Goal: Participate in discussion: Engage in conversation with other users on a specific topic

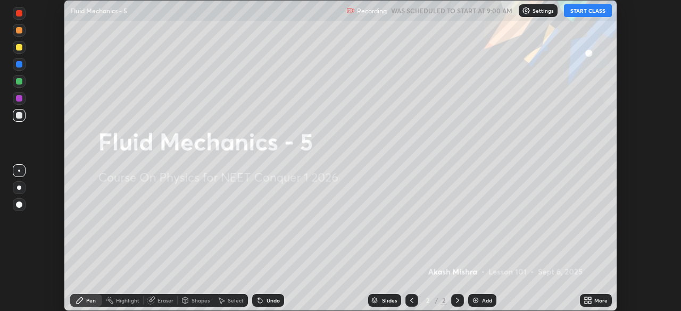
scroll to position [311, 681]
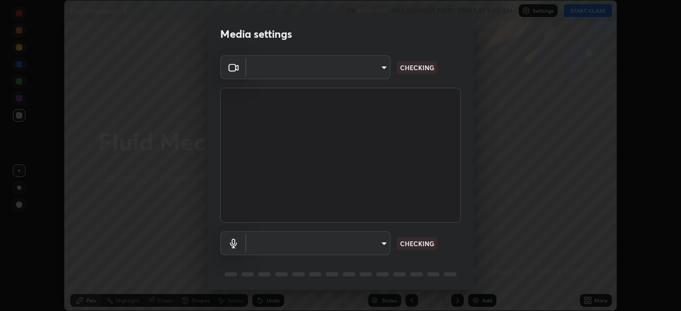
type input "6c2cbd707de14d6f22ad6aa38dcece7be3c4addb00b53b9d4bb55d2e14cdbb5a"
click at [382, 243] on body "Erase all Fluid Mechanics - 5 Recording WAS SCHEDULED TO START AT 9:00 AM Setti…" at bounding box center [340, 155] width 681 height 311
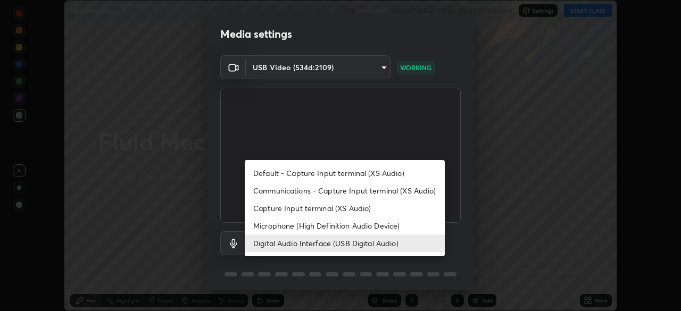
click at [375, 228] on li "Microphone (High Definition Audio Device)" at bounding box center [345, 226] width 200 height 18
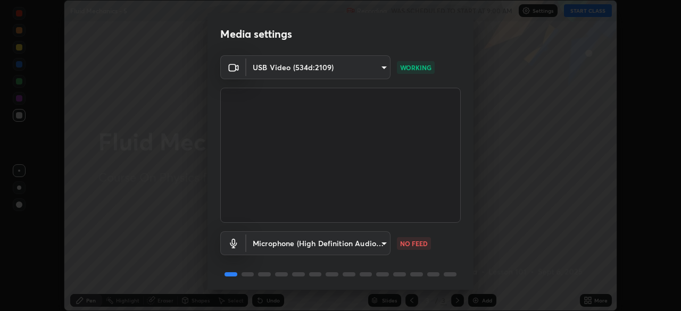
click at [373, 246] on body "Erase all Fluid Mechanics - 5 Recording WAS SCHEDULED TO START AT 9:00 AM Setti…" at bounding box center [340, 155] width 681 height 311
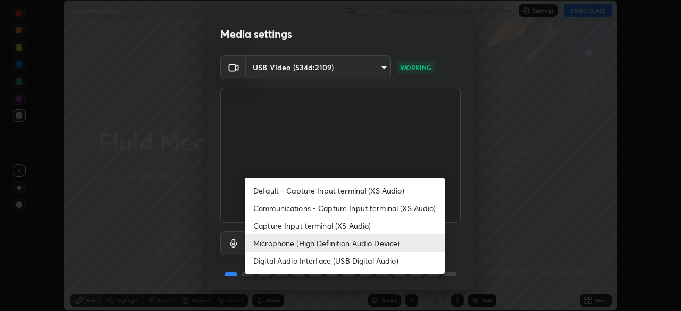
click at [374, 266] on li "Digital Audio Interface (USB Digital Audio)" at bounding box center [345, 261] width 200 height 18
type input "c108463416e0f654911d3f2d5d8dc70540b561df972e8d28c90434f423b2e045"
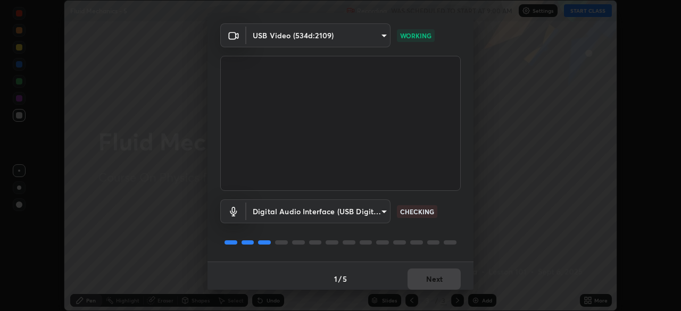
scroll to position [38, 0]
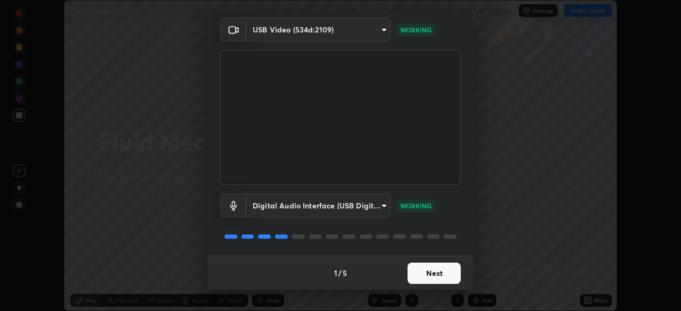
click at [436, 276] on button "Next" at bounding box center [434, 273] width 53 height 21
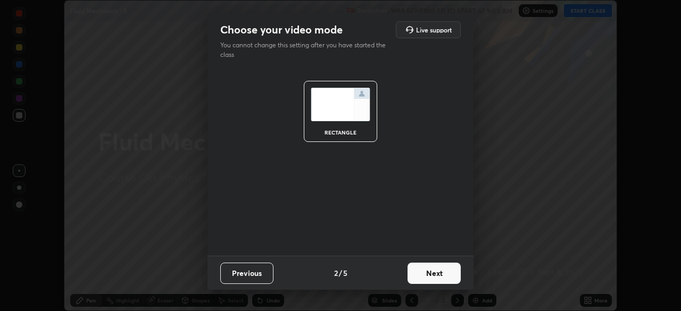
scroll to position [0, 0]
click at [434, 275] on button "Next" at bounding box center [434, 273] width 53 height 21
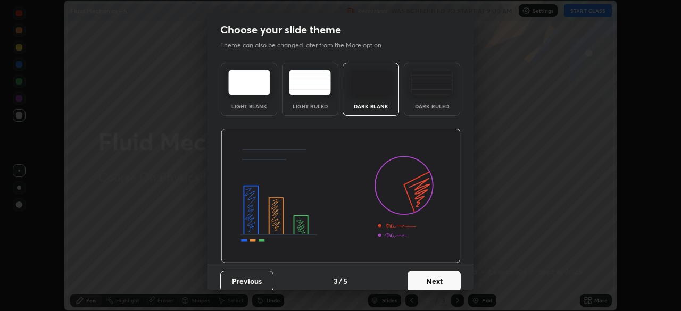
click at [438, 274] on button "Next" at bounding box center [434, 281] width 53 height 21
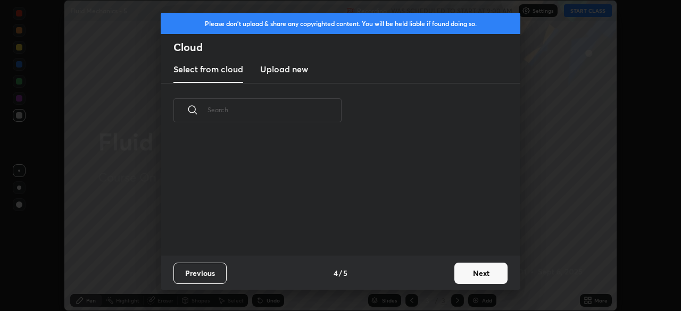
click at [477, 268] on button "Next" at bounding box center [481, 273] width 53 height 21
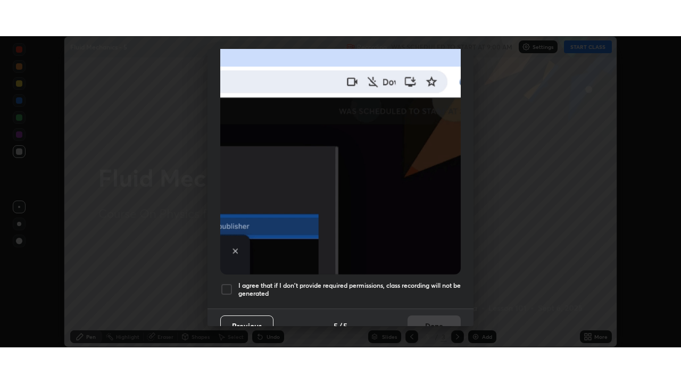
scroll to position [255, 0]
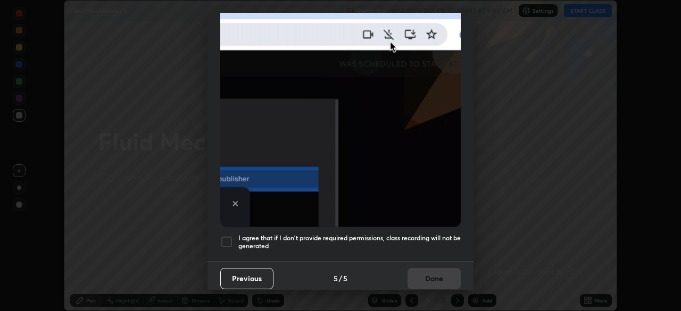
click at [401, 236] on h5 "I agree that if I don't provide required permissions, class recording will not …" at bounding box center [349, 242] width 222 height 17
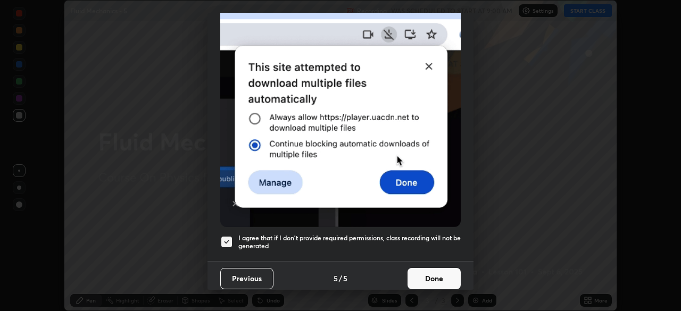
click at [427, 268] on button "Done" at bounding box center [434, 278] width 53 height 21
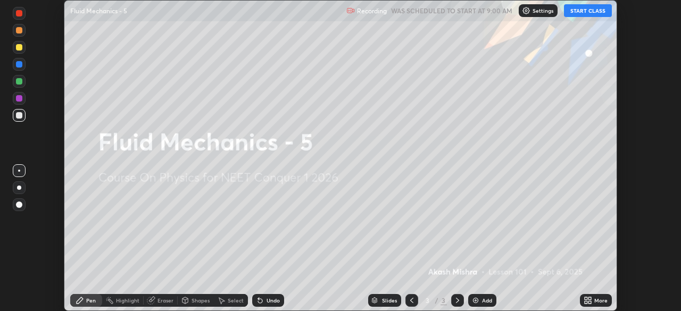
click at [582, 11] on button "START CLASS" at bounding box center [588, 10] width 48 height 13
click at [590, 299] on icon at bounding box center [590, 299] width 3 height 3
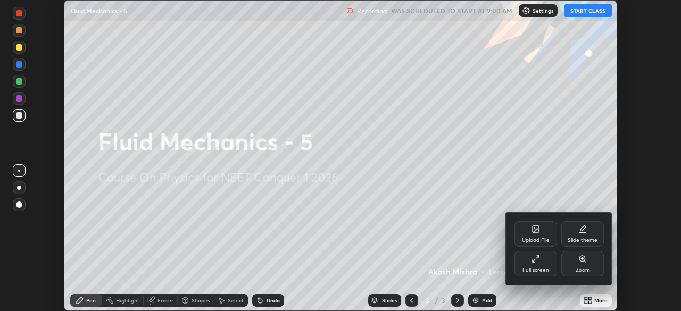
click at [533, 262] on icon at bounding box center [534, 261] width 2 height 2
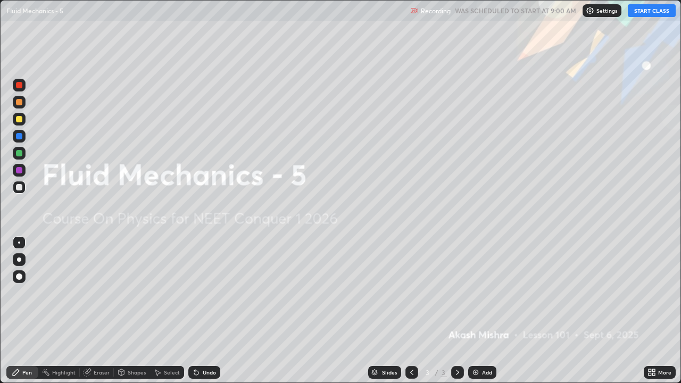
scroll to position [383, 681]
click at [488, 311] on div "Add" at bounding box center [487, 372] width 10 height 5
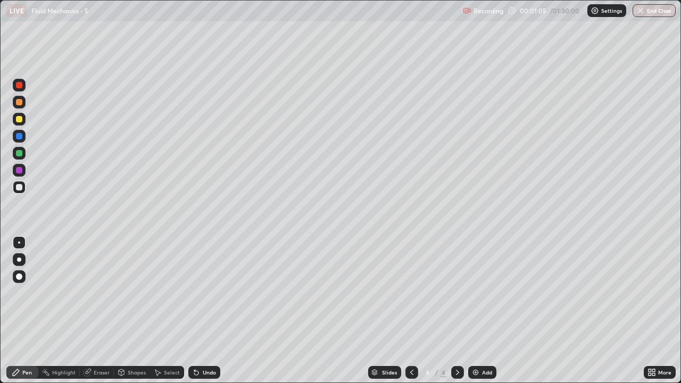
click at [203, 311] on div "Undo" at bounding box center [209, 372] width 13 height 5
click at [208, 311] on div "Undo" at bounding box center [209, 372] width 13 height 5
click at [19, 123] on div at bounding box center [19, 119] width 13 height 13
click at [203, 311] on div "Undo" at bounding box center [204, 372] width 32 height 13
click at [21, 187] on div at bounding box center [19, 187] width 6 height 6
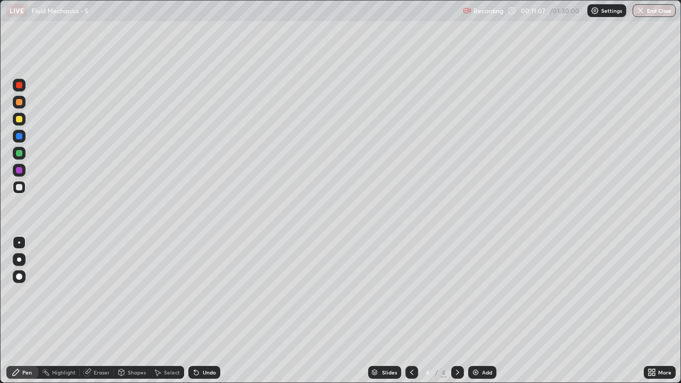
click at [205, 311] on div "Undo" at bounding box center [209, 372] width 13 height 5
click at [211, 311] on div "Undo" at bounding box center [204, 372] width 32 height 13
click at [21, 120] on div at bounding box center [19, 119] width 6 height 6
click at [203, 311] on div "Undo" at bounding box center [209, 372] width 13 height 5
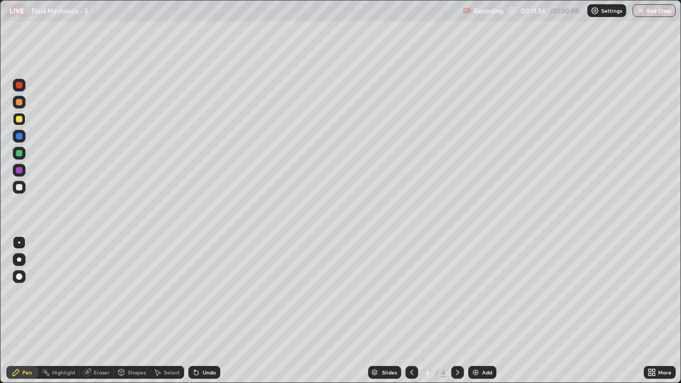
click at [19, 188] on div at bounding box center [19, 187] width 6 height 6
click at [20, 123] on div at bounding box center [19, 119] width 13 height 13
click at [205, 311] on div "Undo" at bounding box center [204, 372] width 32 height 13
click at [22, 171] on div at bounding box center [19, 170] width 6 height 6
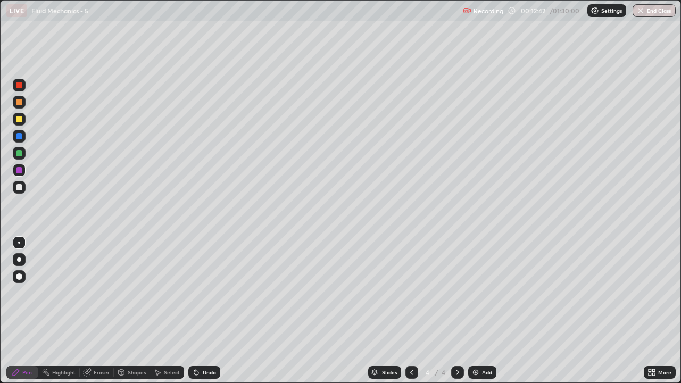
click at [24, 185] on div at bounding box center [19, 187] width 13 height 13
click at [209, 311] on div "Undo" at bounding box center [209, 372] width 13 height 5
click at [21, 104] on div at bounding box center [19, 102] width 6 height 6
click at [483, 311] on div "Add" at bounding box center [487, 372] width 10 height 5
click at [24, 186] on div at bounding box center [19, 187] width 13 height 13
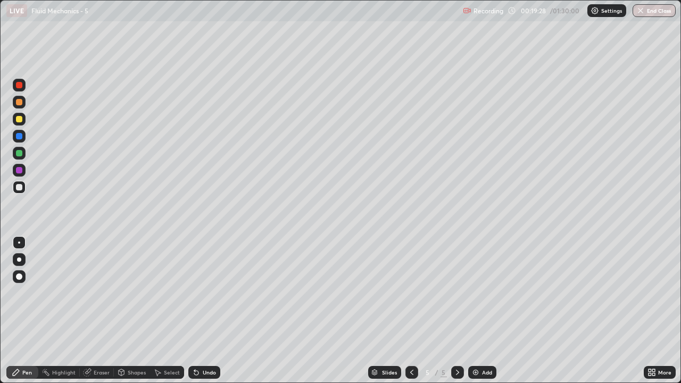
click at [204, 311] on div "Undo" at bounding box center [209, 372] width 13 height 5
click at [210, 311] on div "Undo" at bounding box center [209, 372] width 13 height 5
click at [213, 311] on div "Undo" at bounding box center [209, 372] width 13 height 5
click at [201, 311] on div "Undo" at bounding box center [204, 372] width 32 height 13
click at [203, 311] on div "Undo" at bounding box center [209, 372] width 13 height 5
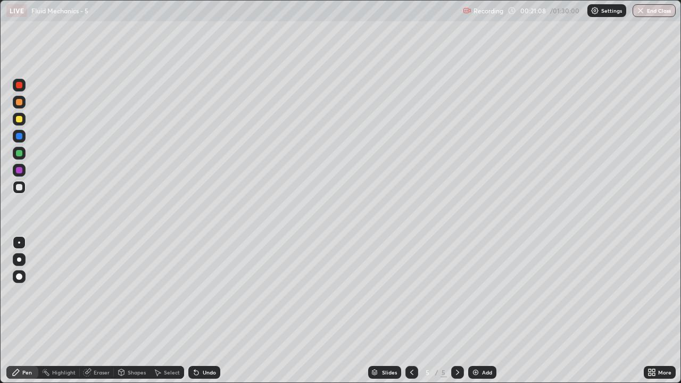
click at [198, 311] on icon at bounding box center [196, 372] width 9 height 9
click at [204, 311] on div "Undo" at bounding box center [204, 372] width 32 height 13
click at [206, 311] on div "Undo" at bounding box center [209, 372] width 13 height 5
click at [24, 122] on div at bounding box center [19, 119] width 13 height 13
click at [135, 311] on div "Shapes" at bounding box center [137, 372] width 18 height 5
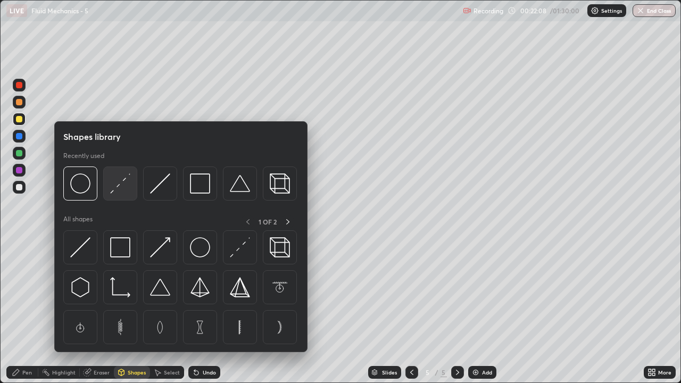
click at [120, 186] on img at bounding box center [120, 184] width 20 height 20
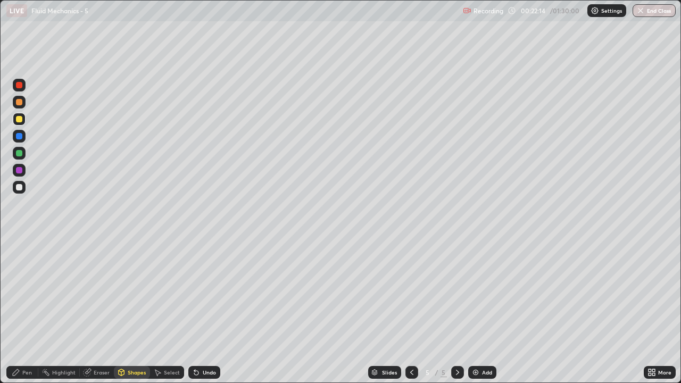
click at [100, 311] on div "Eraser" at bounding box center [102, 372] width 16 height 5
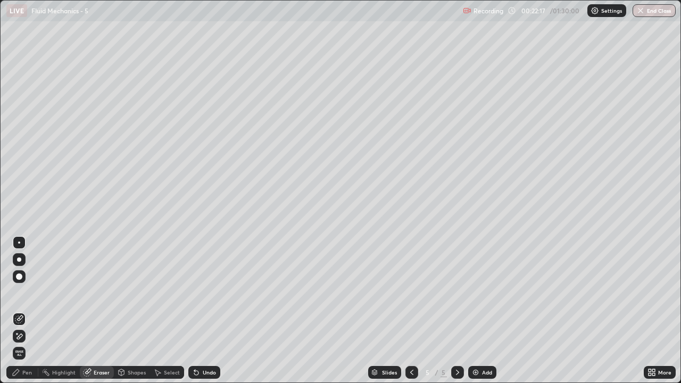
click at [129, 311] on div "Shapes" at bounding box center [137, 372] width 18 height 5
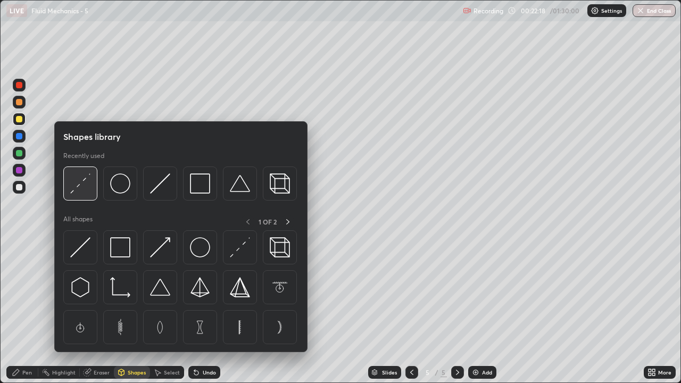
click at [83, 186] on img at bounding box center [80, 184] width 20 height 20
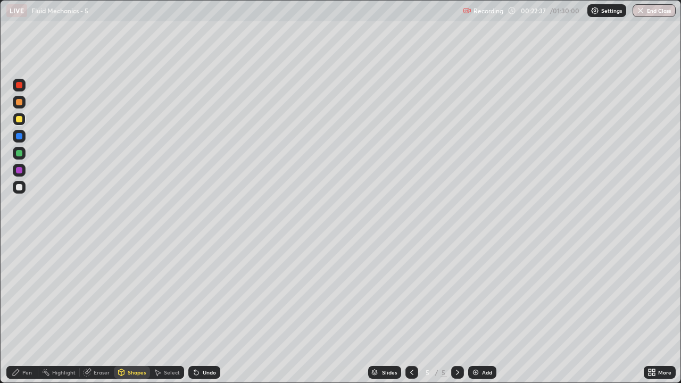
click at [30, 311] on div "Pen" at bounding box center [27, 372] width 10 height 5
click at [20, 187] on div at bounding box center [19, 187] width 6 height 6
click at [203, 311] on div "Undo" at bounding box center [209, 372] width 13 height 5
click at [20, 120] on div at bounding box center [19, 119] width 6 height 6
click at [207, 311] on div "Undo" at bounding box center [209, 372] width 13 height 5
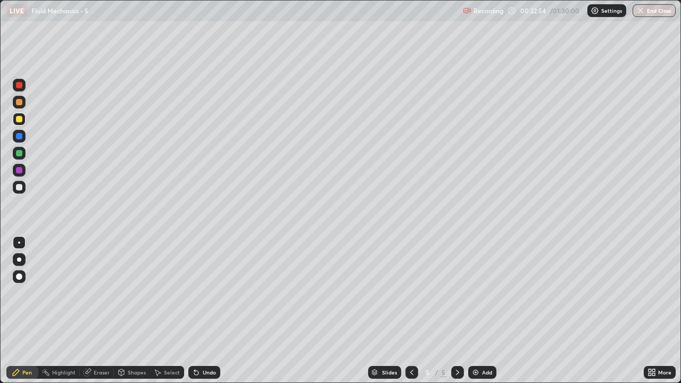
click at [19, 103] on div at bounding box center [19, 102] width 6 height 6
click at [22, 121] on div at bounding box center [19, 119] width 13 height 13
click at [203, 311] on div "Undo" at bounding box center [209, 372] width 13 height 5
click at [21, 103] on div at bounding box center [19, 102] width 6 height 6
click at [205, 311] on div "Undo" at bounding box center [204, 372] width 32 height 13
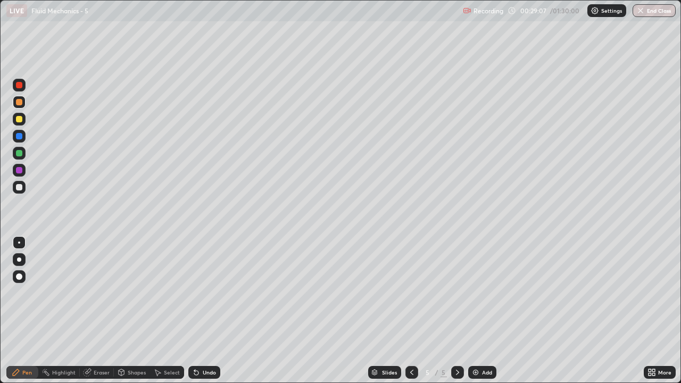
click at [208, 311] on div "Undo" at bounding box center [204, 372] width 32 height 13
click at [213, 311] on div "Undo" at bounding box center [204, 372] width 32 height 13
click at [215, 311] on div "Undo" at bounding box center [204, 372] width 32 height 13
click at [212, 311] on div "Undo" at bounding box center [204, 372] width 32 height 13
click at [210, 311] on div "Undo" at bounding box center [209, 372] width 13 height 5
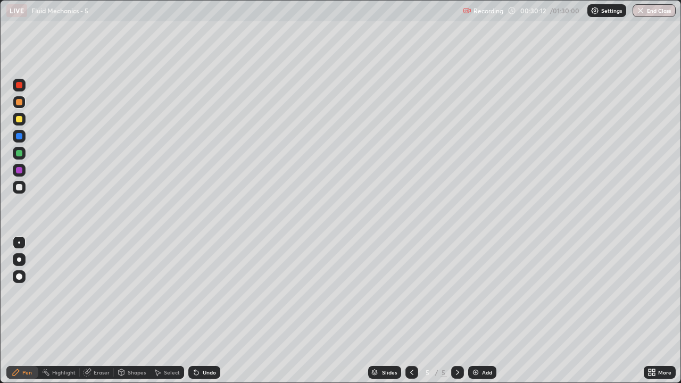
click at [207, 311] on div "Undo" at bounding box center [204, 372] width 32 height 13
click at [212, 311] on div "Undo" at bounding box center [209, 372] width 13 height 5
click at [210, 311] on div "Undo" at bounding box center [209, 372] width 13 height 5
click at [212, 311] on div "Undo" at bounding box center [209, 372] width 13 height 5
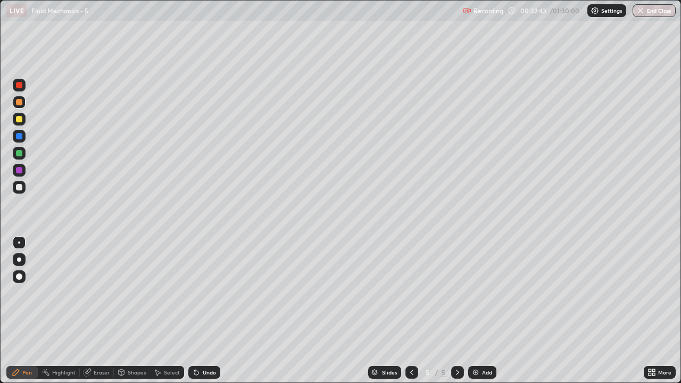
click at [209, 311] on div "Undo" at bounding box center [209, 372] width 13 height 5
click at [208, 311] on div "Undo" at bounding box center [209, 372] width 13 height 5
click at [206, 311] on div "Undo" at bounding box center [209, 372] width 13 height 5
click at [208, 311] on div "Undo" at bounding box center [209, 372] width 13 height 5
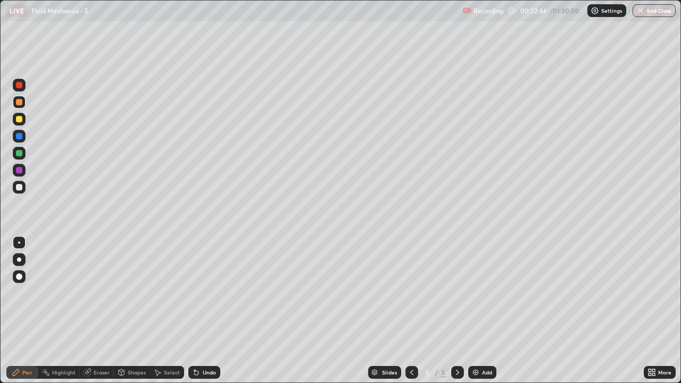
click at [208, 311] on div "Undo" at bounding box center [209, 372] width 13 height 5
click at [473, 311] on img at bounding box center [476, 372] width 9 height 9
click at [126, 311] on div "Shapes" at bounding box center [132, 372] width 36 height 13
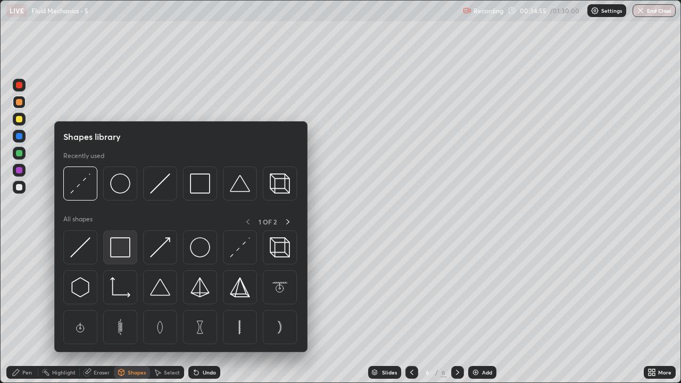
click at [125, 247] on img at bounding box center [120, 247] width 20 height 20
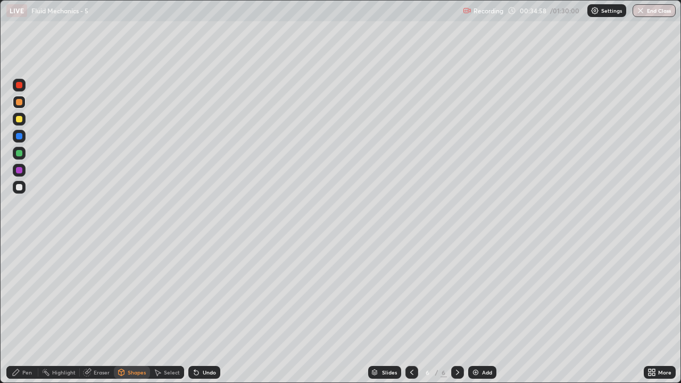
click at [206, 311] on div "Undo" at bounding box center [209, 372] width 13 height 5
click at [24, 187] on div at bounding box center [19, 187] width 13 height 13
click at [136, 311] on div "Shapes" at bounding box center [137, 372] width 18 height 5
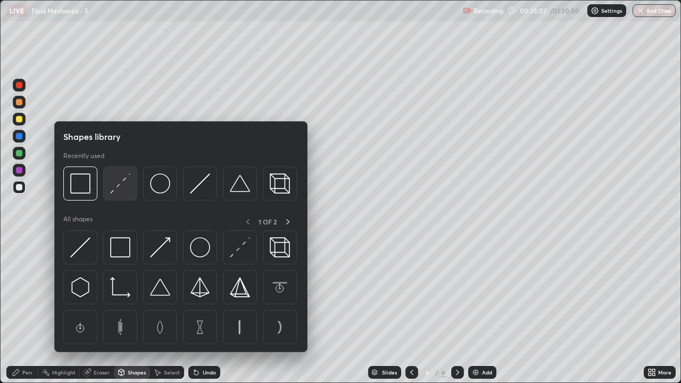
click at [123, 184] on img at bounding box center [120, 184] width 20 height 20
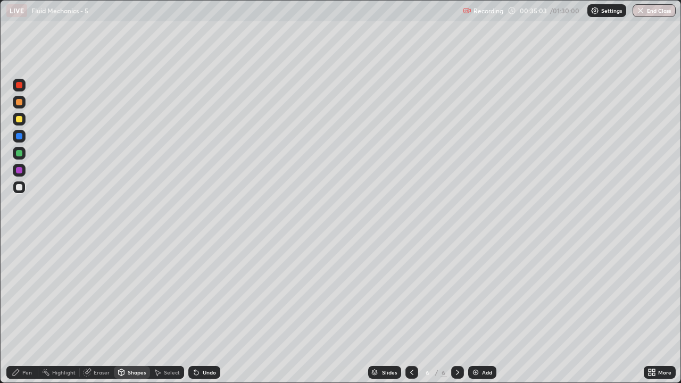
click at [22, 121] on div at bounding box center [19, 119] width 13 height 13
click at [21, 102] on div at bounding box center [19, 102] width 6 height 6
click at [136, 311] on div "Shapes" at bounding box center [132, 372] width 36 height 13
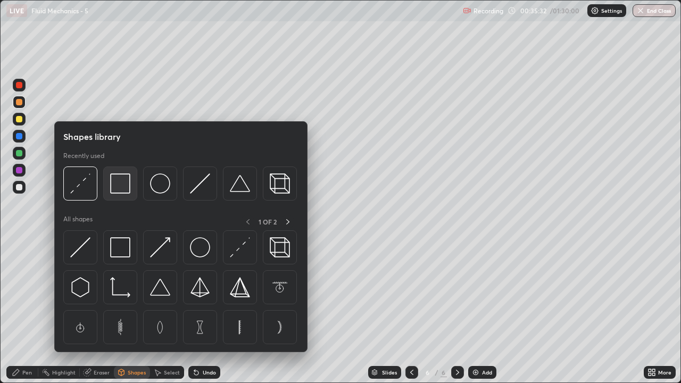
click at [120, 186] on img at bounding box center [120, 184] width 20 height 20
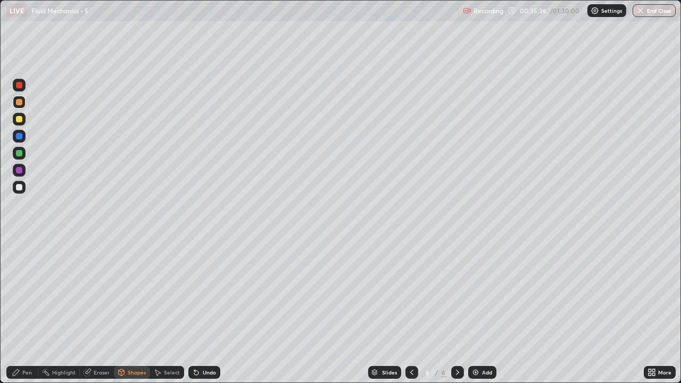
click at [201, 311] on div "Undo" at bounding box center [204, 372] width 32 height 13
click at [30, 311] on div "Pen" at bounding box center [27, 372] width 10 height 5
click at [24, 186] on div at bounding box center [19, 187] width 13 height 13
click at [206, 311] on div "Undo" at bounding box center [209, 372] width 13 height 5
click at [203, 311] on div "Undo" at bounding box center [209, 372] width 13 height 5
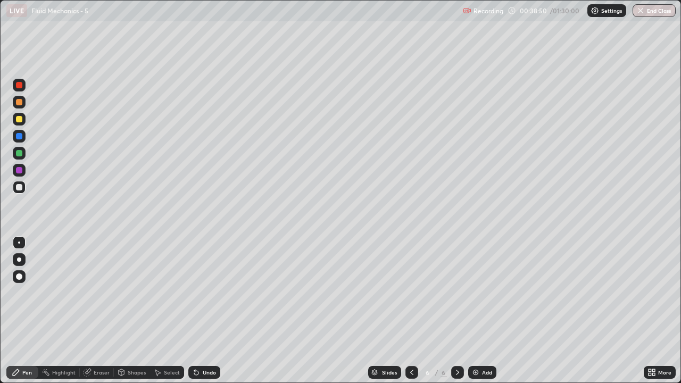
click at [20, 151] on div at bounding box center [19, 153] width 6 height 6
click at [19, 103] on div at bounding box center [19, 102] width 6 height 6
click at [21, 153] on div at bounding box center [19, 153] width 6 height 6
click at [206, 311] on div "Undo" at bounding box center [204, 372] width 32 height 13
click at [20, 104] on div at bounding box center [19, 102] width 6 height 6
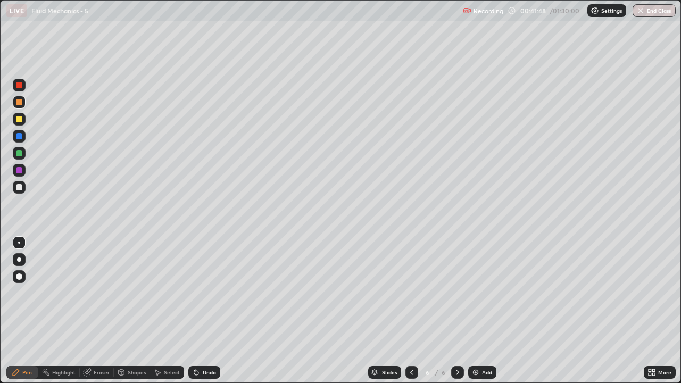
click at [205, 311] on div "Undo" at bounding box center [209, 372] width 13 height 5
click at [201, 311] on div "Undo" at bounding box center [204, 372] width 32 height 13
click at [207, 311] on div "Undo" at bounding box center [204, 372] width 32 height 13
click at [480, 311] on div "Add" at bounding box center [482, 372] width 28 height 13
click at [24, 188] on div at bounding box center [19, 187] width 13 height 13
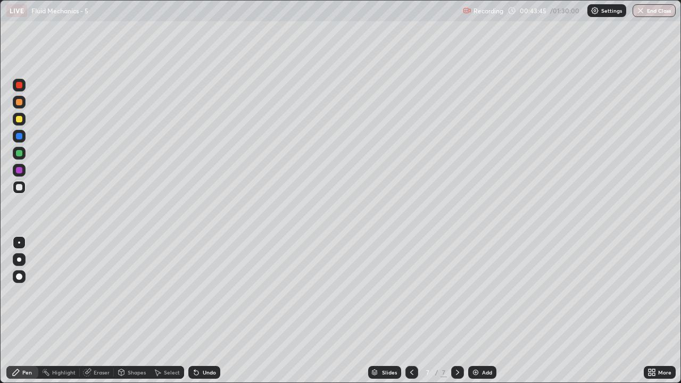
click at [130, 311] on div "Shapes" at bounding box center [137, 372] width 18 height 5
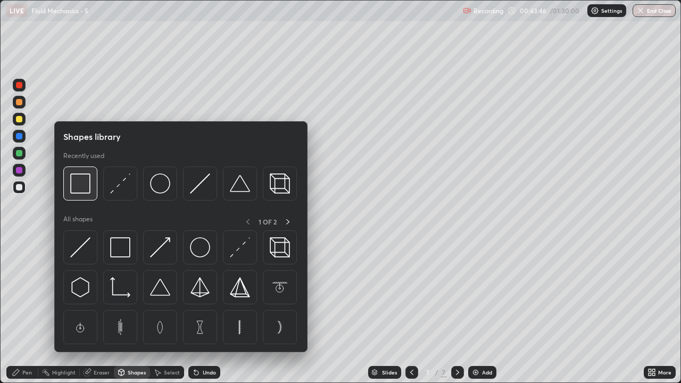
click at [89, 185] on img at bounding box center [80, 184] width 20 height 20
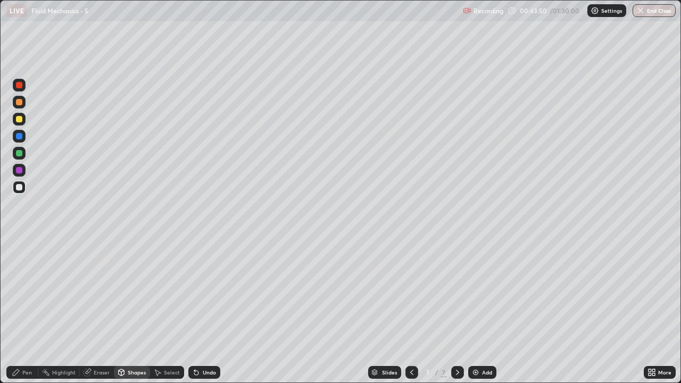
click at [100, 311] on div "Eraser" at bounding box center [102, 372] width 16 height 5
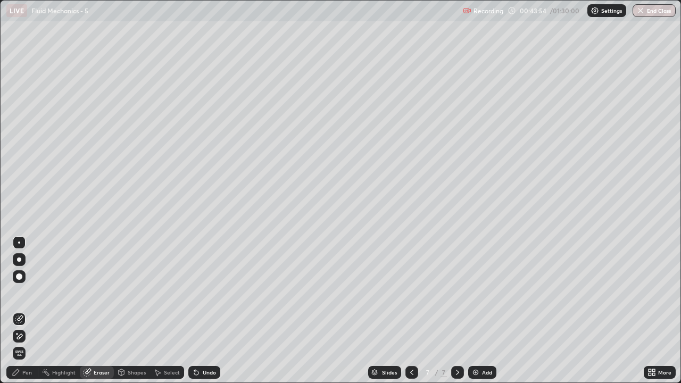
click at [27, 311] on div "Pen" at bounding box center [27, 372] width 10 height 5
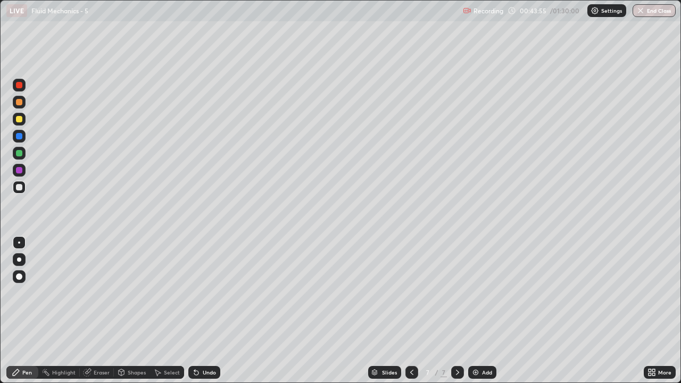
click at [21, 121] on div at bounding box center [19, 119] width 6 height 6
click at [136, 311] on div "Shapes" at bounding box center [132, 372] width 36 height 13
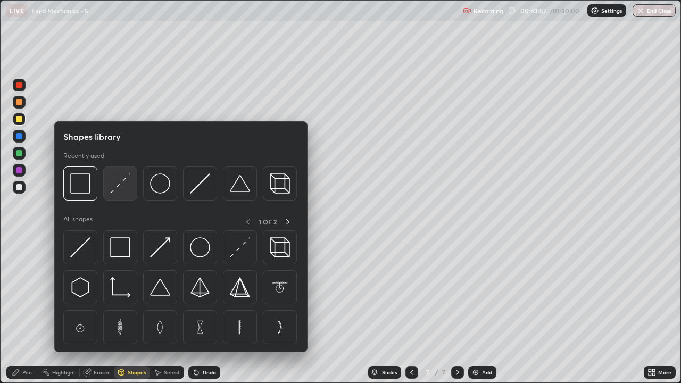
click at [119, 183] on img at bounding box center [120, 184] width 20 height 20
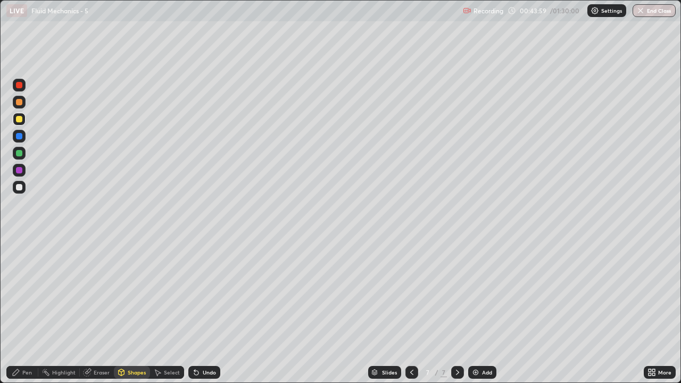
click at [139, 311] on div "Shapes" at bounding box center [132, 372] width 36 height 13
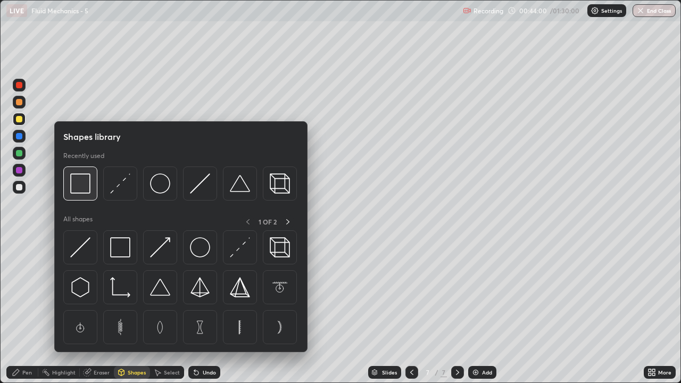
click at [83, 182] on img at bounding box center [80, 184] width 20 height 20
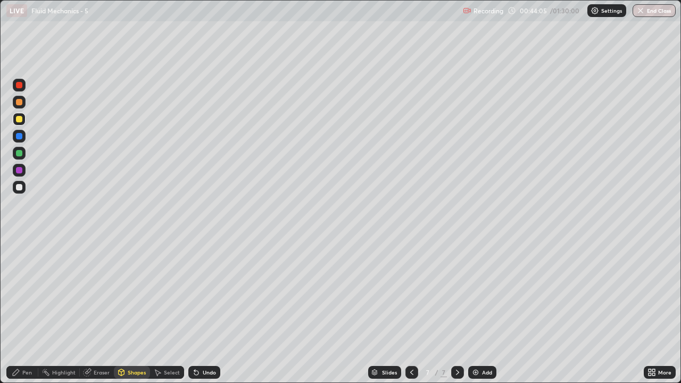
click at [32, 311] on div "Pen" at bounding box center [22, 372] width 32 height 13
click at [136, 311] on div "Shapes" at bounding box center [137, 372] width 18 height 5
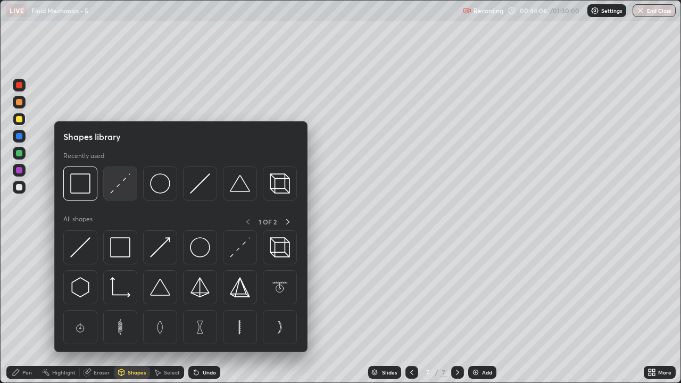
click at [120, 184] on img at bounding box center [120, 184] width 20 height 20
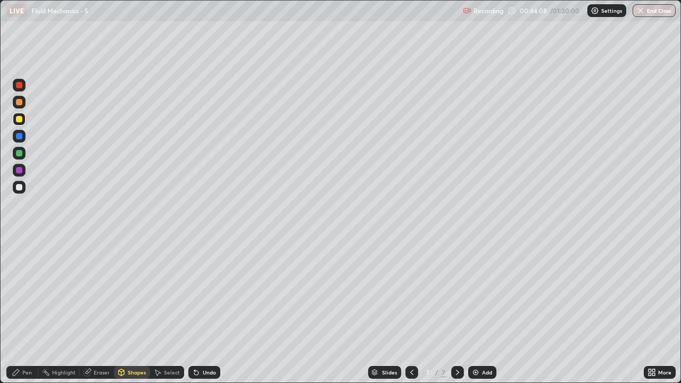
click at [19, 187] on div at bounding box center [19, 187] width 6 height 6
click at [23, 152] on div at bounding box center [19, 153] width 13 height 13
click at [29, 311] on div "Pen" at bounding box center [27, 372] width 10 height 5
click at [201, 311] on div "Undo" at bounding box center [204, 372] width 32 height 13
click at [139, 311] on div "Shapes" at bounding box center [137, 372] width 18 height 5
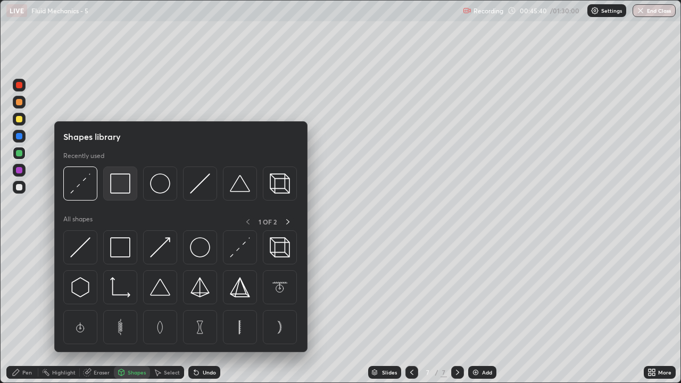
click at [127, 187] on img at bounding box center [120, 184] width 20 height 20
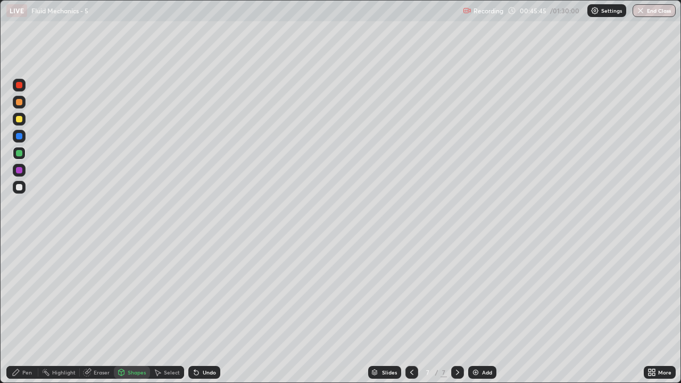
click at [208, 311] on div "Undo" at bounding box center [209, 372] width 13 height 5
click at [21, 193] on div at bounding box center [19, 187] width 13 height 13
click at [100, 311] on div "Eraser" at bounding box center [102, 372] width 16 height 5
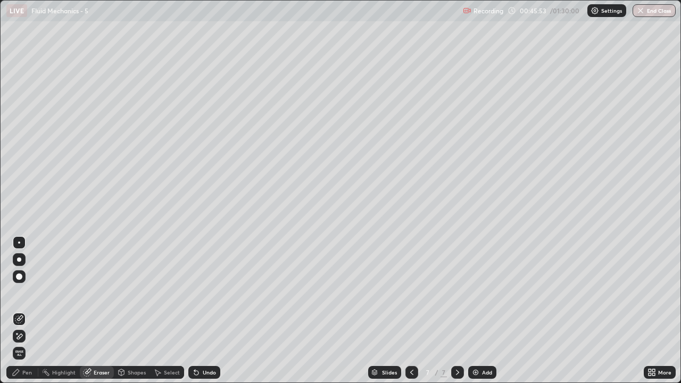
click at [24, 311] on div "Pen" at bounding box center [27, 372] width 10 height 5
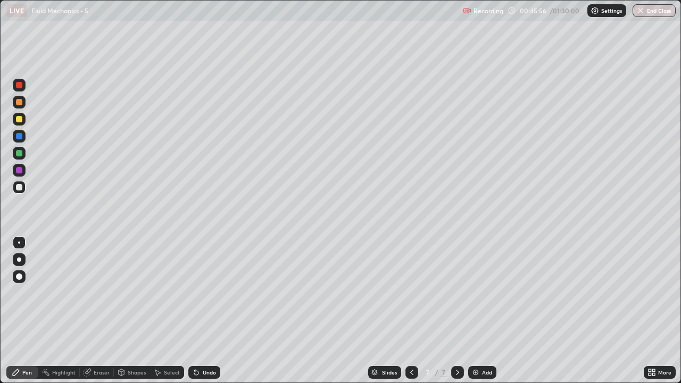
click at [133, 311] on div "Shapes" at bounding box center [137, 372] width 18 height 5
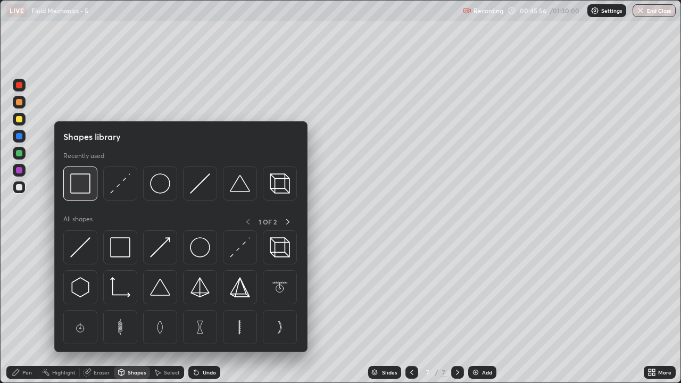
click at [87, 187] on img at bounding box center [80, 184] width 20 height 20
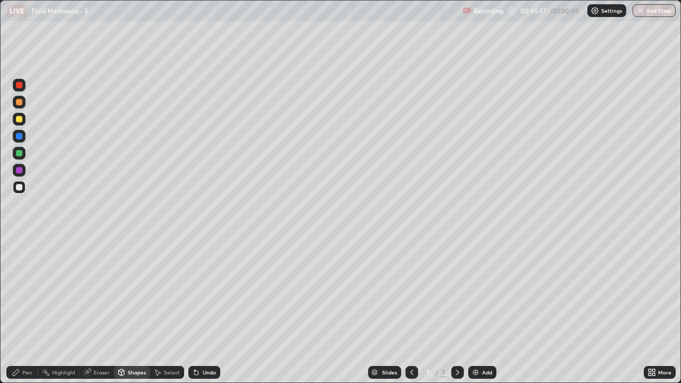
click at [19, 122] on div at bounding box center [19, 119] width 6 height 6
click at [139, 311] on div "Shapes" at bounding box center [137, 372] width 18 height 5
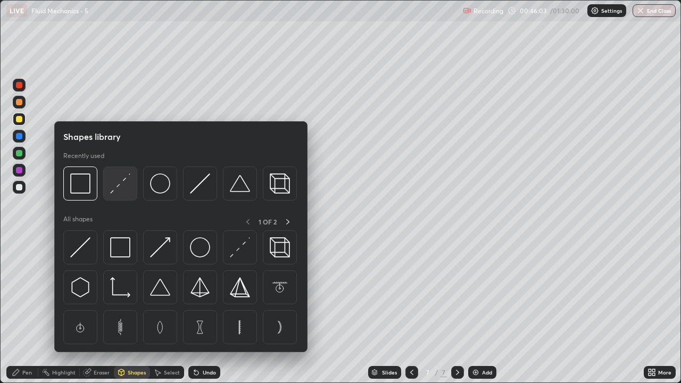
click at [117, 189] on img at bounding box center [120, 184] width 20 height 20
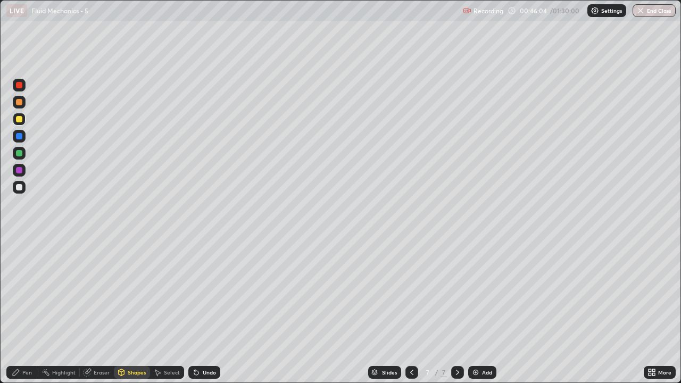
click at [24, 190] on div at bounding box center [19, 187] width 13 height 13
click at [28, 311] on div "Pen" at bounding box center [27, 372] width 10 height 5
click at [19, 120] on div at bounding box center [19, 119] width 6 height 6
click at [203, 311] on div "Undo" at bounding box center [209, 372] width 13 height 5
click at [197, 311] on icon at bounding box center [196, 373] width 4 height 4
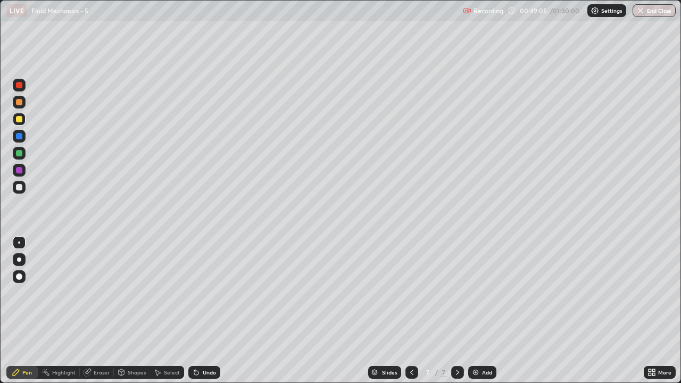
click at [208, 311] on div "Undo" at bounding box center [209, 372] width 13 height 5
click at [205, 311] on div "Undo" at bounding box center [204, 372] width 32 height 13
click at [209, 311] on div "Undo" at bounding box center [209, 372] width 13 height 5
click at [21, 102] on div at bounding box center [19, 102] width 6 height 6
click at [489, 311] on div "Add" at bounding box center [487, 372] width 10 height 5
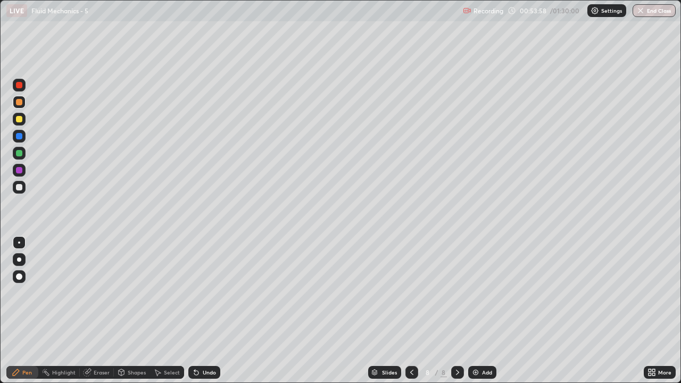
click at [23, 186] on div at bounding box center [19, 187] width 13 height 13
click at [211, 311] on div "Undo" at bounding box center [209, 372] width 13 height 5
click at [138, 311] on div "Shapes" at bounding box center [137, 372] width 18 height 5
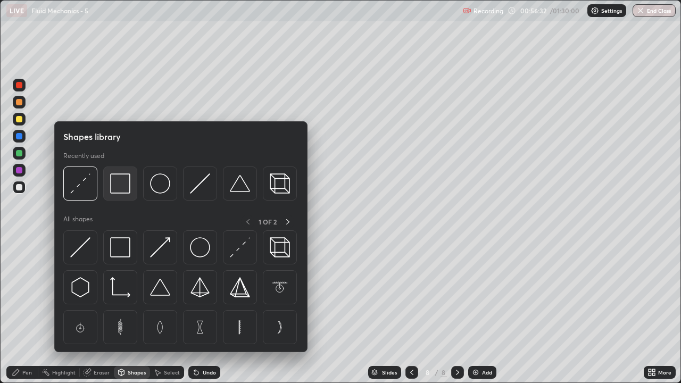
click at [119, 186] on img at bounding box center [120, 184] width 20 height 20
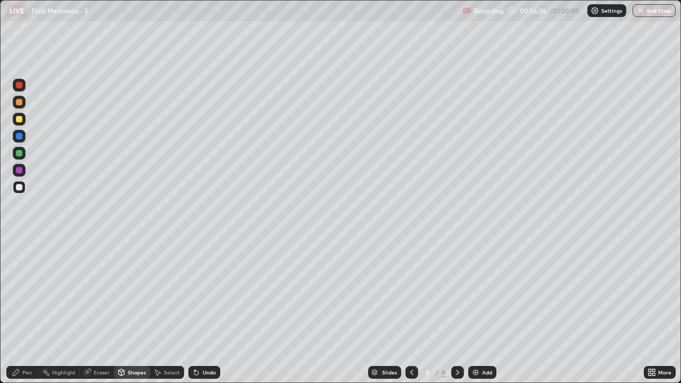
click at [98, 311] on div "Eraser" at bounding box center [102, 372] width 16 height 5
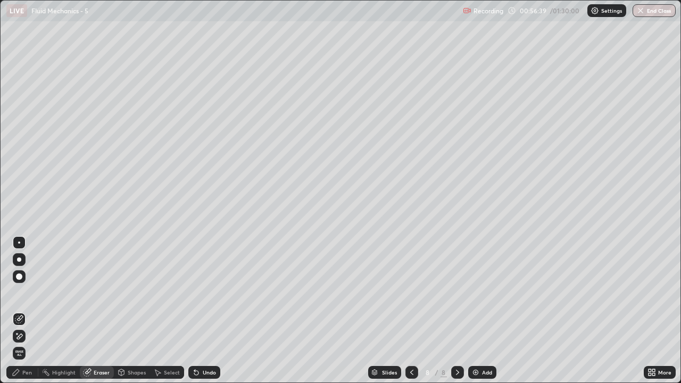
click at [129, 311] on div "Shapes" at bounding box center [137, 372] width 18 height 5
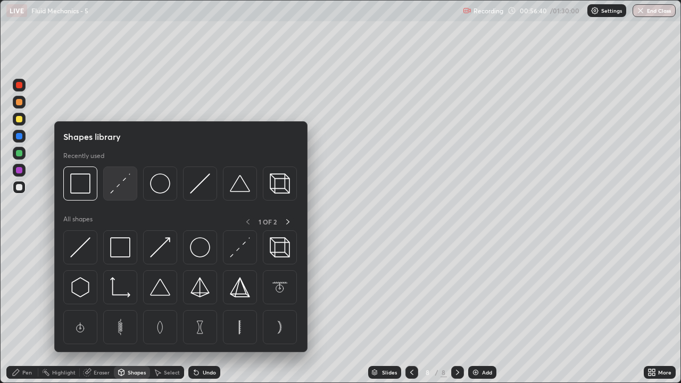
click at [117, 186] on img at bounding box center [120, 184] width 20 height 20
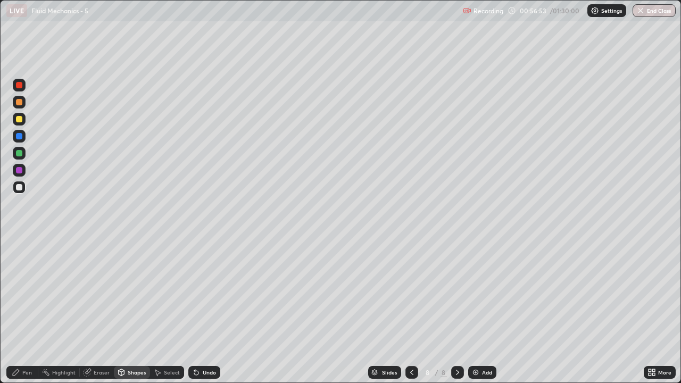
click at [22, 120] on div at bounding box center [19, 119] width 6 height 6
click at [131, 311] on div "Shapes" at bounding box center [132, 372] width 36 height 13
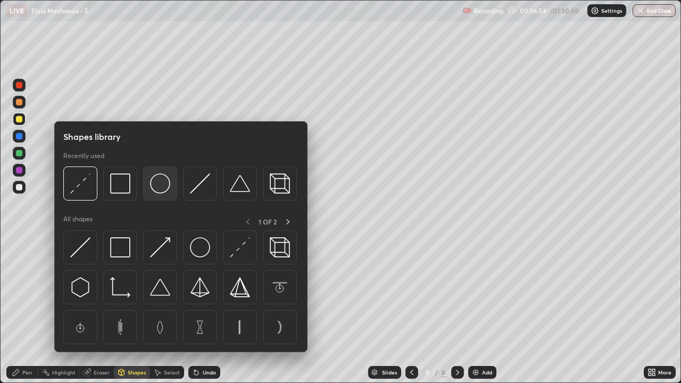
click at [158, 189] on img at bounding box center [160, 184] width 20 height 20
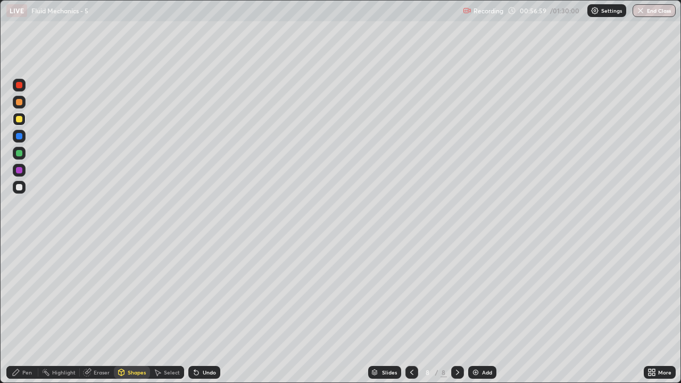
click at [129, 311] on div "Shapes" at bounding box center [137, 372] width 18 height 5
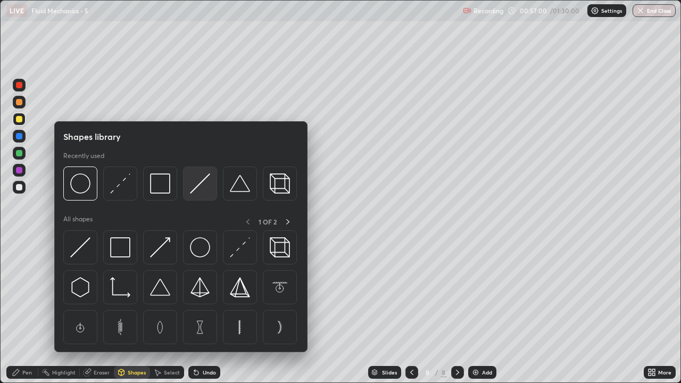
click at [195, 187] on img at bounding box center [200, 184] width 20 height 20
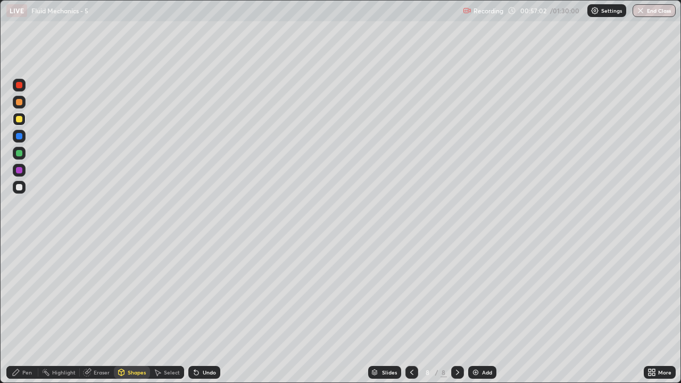
click at [21, 86] on div at bounding box center [19, 85] width 6 height 6
click at [29, 311] on div "Pen" at bounding box center [27, 372] width 10 height 5
click at [20, 187] on div at bounding box center [19, 187] width 6 height 6
click at [22, 120] on div at bounding box center [19, 119] width 6 height 6
click at [20, 156] on div at bounding box center [19, 153] width 6 height 6
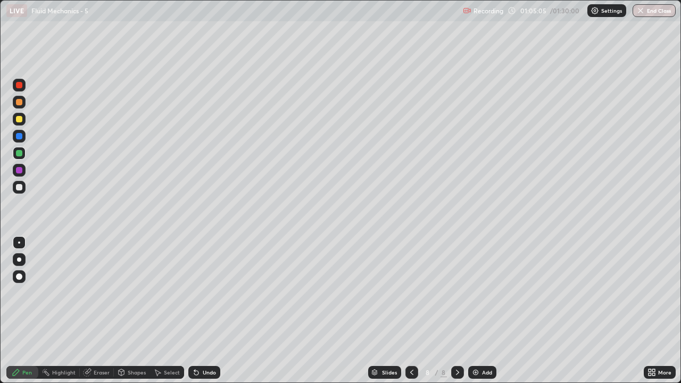
click at [199, 311] on div "Undo" at bounding box center [204, 372] width 32 height 13
click at [203, 311] on div "Undo" at bounding box center [204, 372] width 32 height 13
click at [203, 311] on div "Undo" at bounding box center [209, 372] width 13 height 5
click at [23, 120] on div at bounding box center [19, 119] width 13 height 13
click at [98, 311] on div "Eraser" at bounding box center [102, 372] width 16 height 5
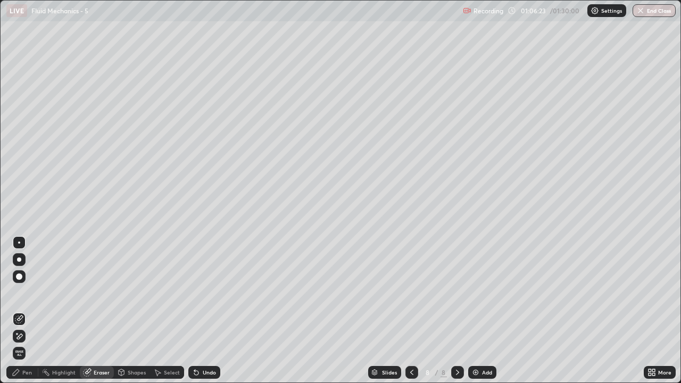
click at [24, 311] on div "Pen" at bounding box center [22, 372] width 32 height 13
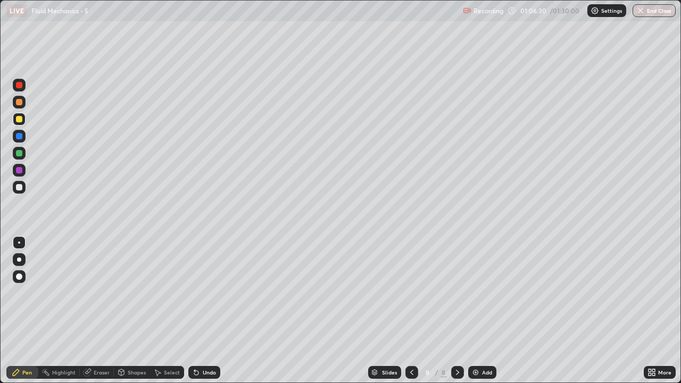
click at [22, 104] on div at bounding box center [19, 102] width 6 height 6
click at [203, 311] on div "Undo" at bounding box center [209, 372] width 13 height 5
click at [200, 311] on div "Undo" at bounding box center [204, 372] width 32 height 13
click at [202, 311] on div "Undo" at bounding box center [204, 372] width 32 height 13
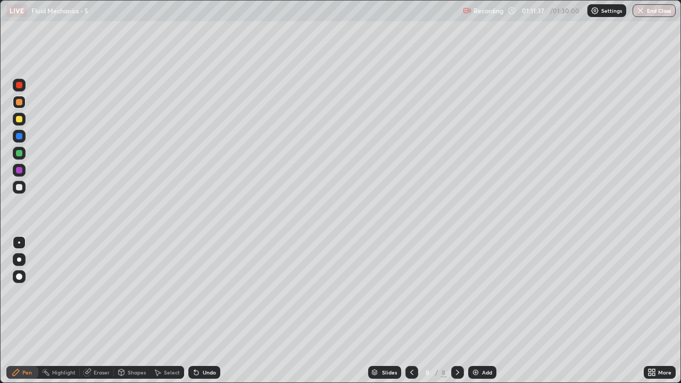
click at [19, 188] on div at bounding box center [19, 187] width 6 height 6
click at [208, 311] on div "Undo" at bounding box center [209, 372] width 13 height 5
click at [207, 311] on div "Undo" at bounding box center [209, 372] width 13 height 5
click at [20, 154] on div at bounding box center [19, 153] width 6 height 6
click at [483, 311] on div "Add" at bounding box center [487, 372] width 10 height 5
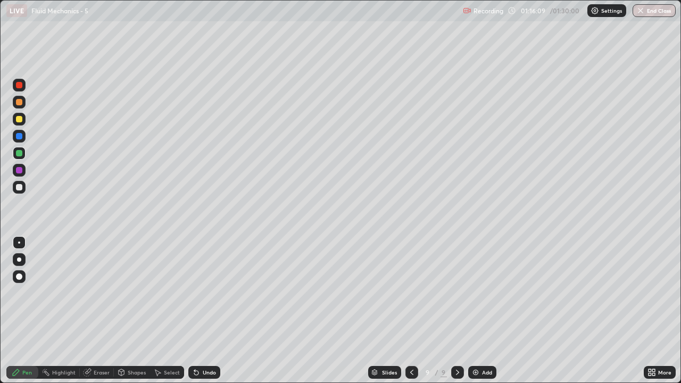
click at [23, 122] on div at bounding box center [19, 119] width 13 height 13
click at [23, 187] on div at bounding box center [19, 187] width 13 height 13
click at [21, 121] on div at bounding box center [19, 119] width 6 height 6
click at [23, 189] on div at bounding box center [19, 187] width 13 height 13
click at [19, 120] on div at bounding box center [19, 119] width 6 height 6
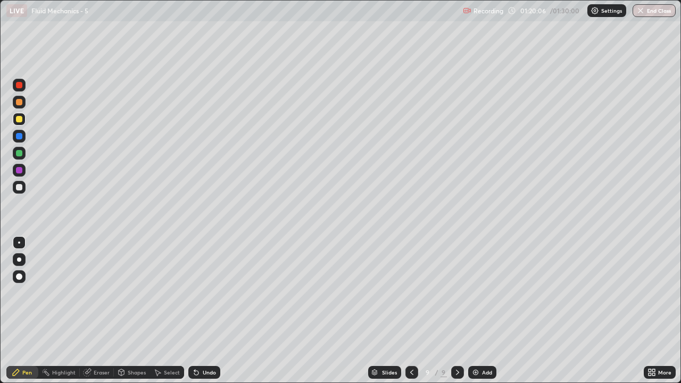
click at [204, 311] on div "Undo" at bounding box center [209, 372] width 13 height 5
click at [20, 153] on div at bounding box center [19, 153] width 6 height 6
click at [22, 121] on div at bounding box center [19, 119] width 13 height 13
click at [23, 187] on div at bounding box center [19, 187] width 13 height 13
click at [478, 311] on div "Add" at bounding box center [482, 372] width 28 height 13
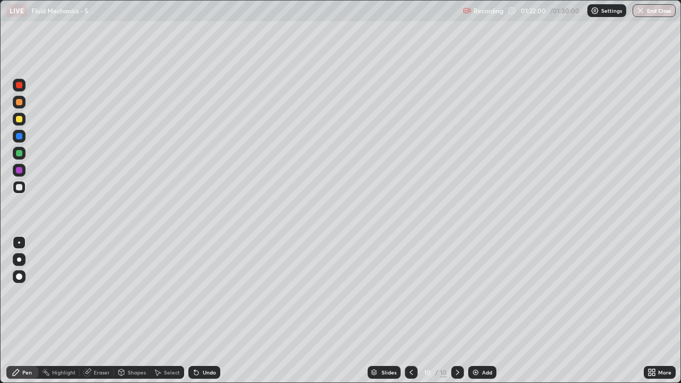
click at [22, 123] on div at bounding box center [19, 119] width 13 height 13
click at [22, 153] on div at bounding box center [19, 153] width 6 height 6
click at [203, 311] on div "Undo" at bounding box center [209, 372] width 13 height 5
click at [22, 120] on div at bounding box center [19, 119] width 13 height 13
click at [203, 311] on div "Undo" at bounding box center [209, 372] width 13 height 5
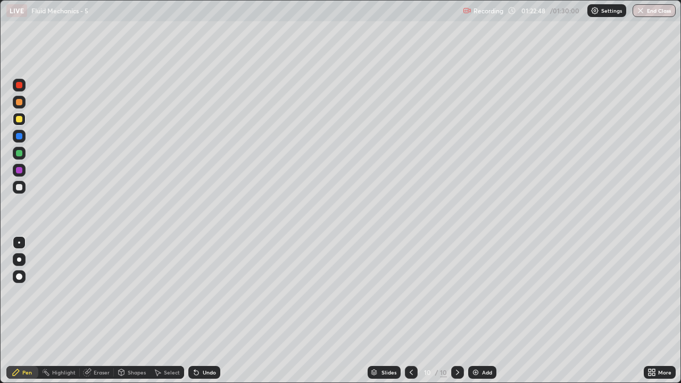
click at [203, 311] on div "Undo" at bounding box center [209, 372] width 13 height 5
click at [207, 311] on div "Undo" at bounding box center [202, 372] width 36 height 21
click at [22, 184] on div at bounding box center [19, 187] width 13 height 13
click at [18, 120] on div at bounding box center [19, 119] width 6 height 6
click at [201, 311] on div "Undo" at bounding box center [204, 372] width 32 height 13
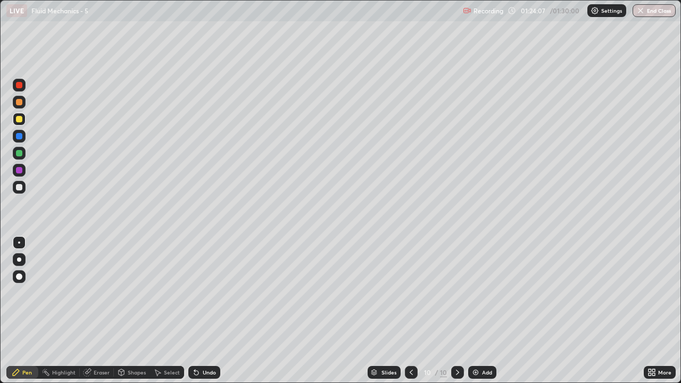
click at [21, 155] on div at bounding box center [19, 153] width 6 height 6
click at [21, 121] on div at bounding box center [19, 119] width 6 height 6
click at [26, 187] on div at bounding box center [19, 187] width 17 height 17
click at [26, 151] on div at bounding box center [19, 153] width 17 height 17
click at [21, 191] on div at bounding box center [19, 187] width 13 height 13
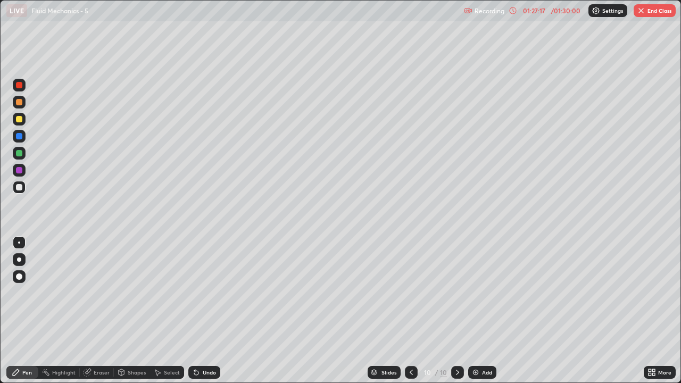
click at [203, 311] on div "Undo" at bounding box center [204, 372] width 32 height 13
click at [201, 311] on div "Undo" at bounding box center [204, 372] width 32 height 13
click at [19, 154] on div at bounding box center [19, 153] width 6 height 6
click at [21, 122] on div at bounding box center [19, 119] width 6 height 6
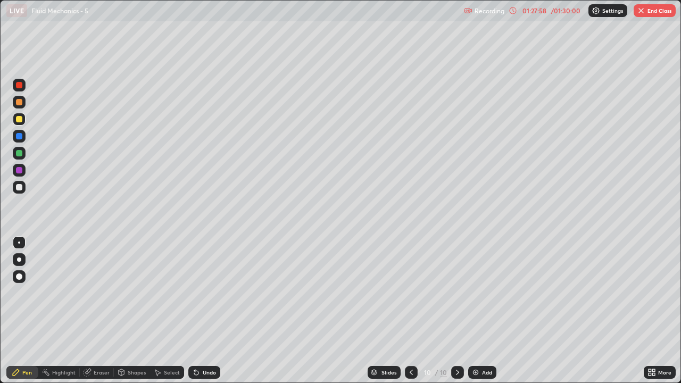
click at [207, 311] on div "Undo" at bounding box center [209, 372] width 13 height 5
click at [206, 311] on div "Undo" at bounding box center [209, 372] width 13 height 5
click at [206, 311] on div "Undo" at bounding box center [204, 372] width 32 height 13
click at [17, 151] on div at bounding box center [19, 153] width 6 height 6
click at [19, 104] on div at bounding box center [19, 102] width 6 height 6
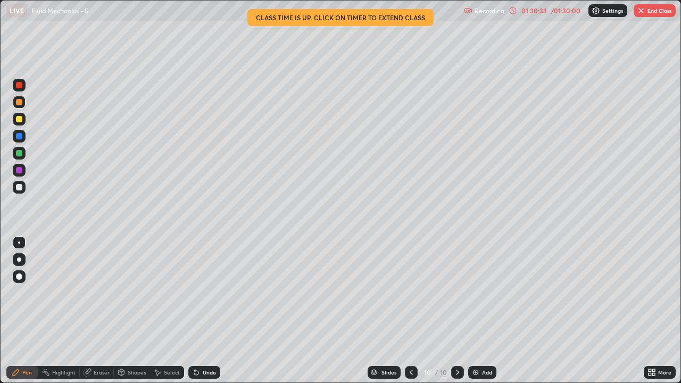
click at [645, 7] on img "button" at bounding box center [641, 10] width 9 height 9
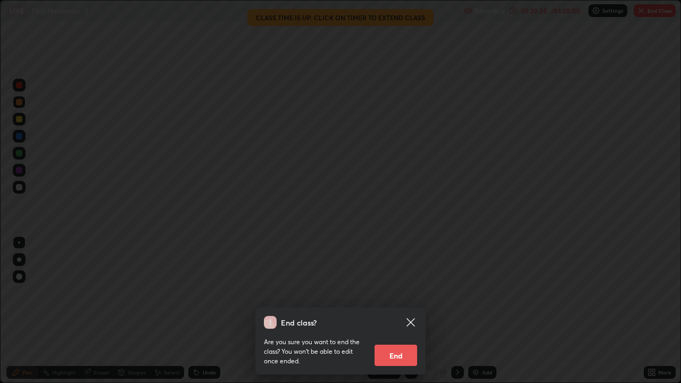
click at [400, 311] on button "End" at bounding box center [396, 355] width 43 height 21
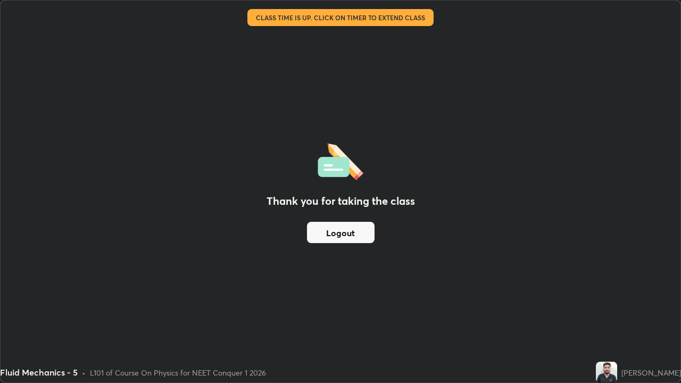
click at [367, 233] on button "Logout" at bounding box center [341, 232] width 68 height 21
